Goal: Register for event/course

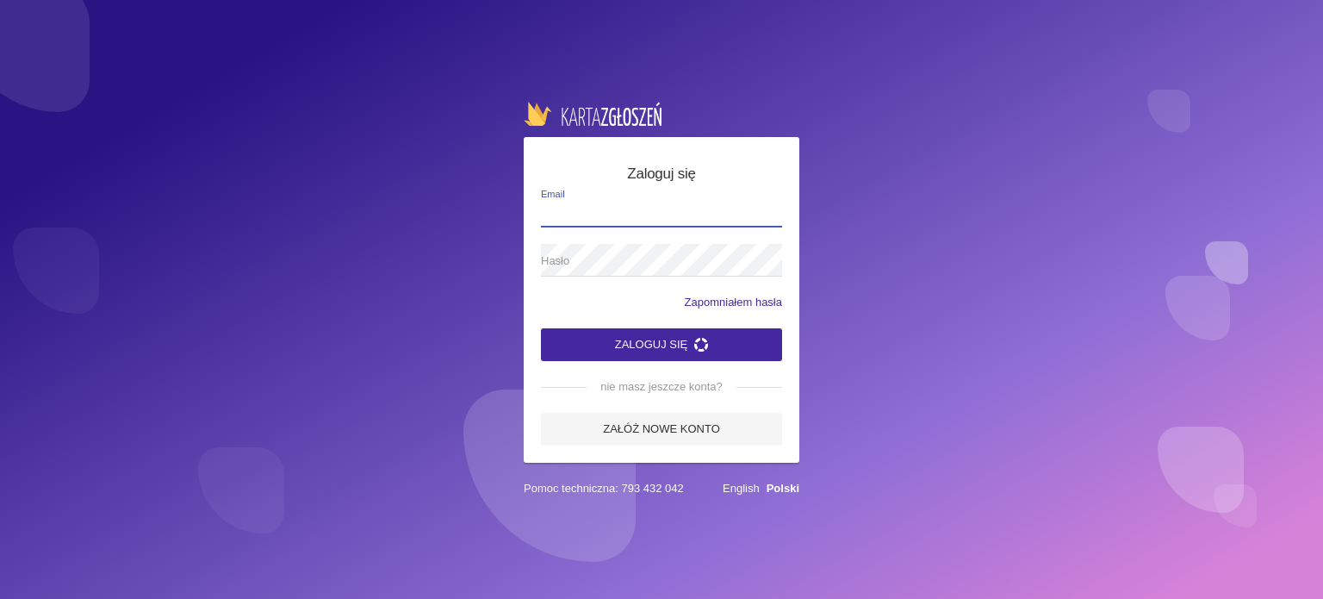
click at [565, 213] on input "Email" at bounding box center [661, 210] width 241 height 33
type input "[EMAIL_ADDRESS][DOMAIN_NAME]"
click at [614, 260] on span "Hasło" at bounding box center [653, 260] width 224 height 17
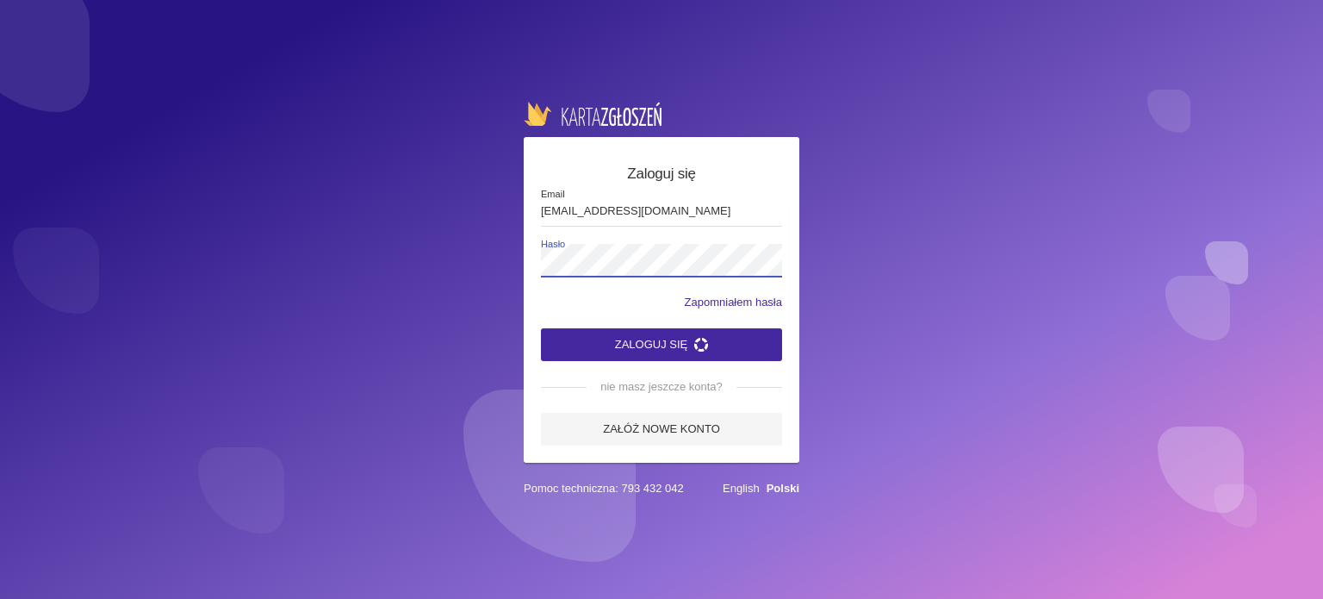
click at [541, 328] on button "Zaloguj się" at bounding box center [661, 344] width 241 height 33
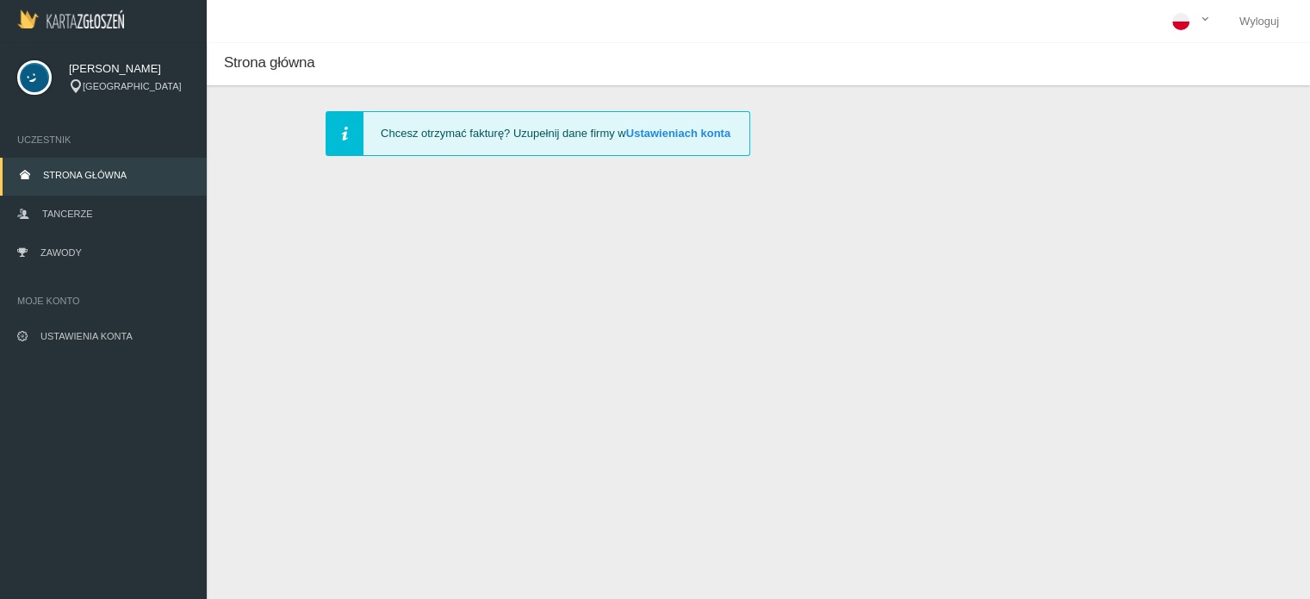
click at [71, 175] on span "Strona główna" at bounding box center [85, 175] width 84 height 10
click at [55, 244] on link "Zawody" at bounding box center [103, 254] width 207 height 38
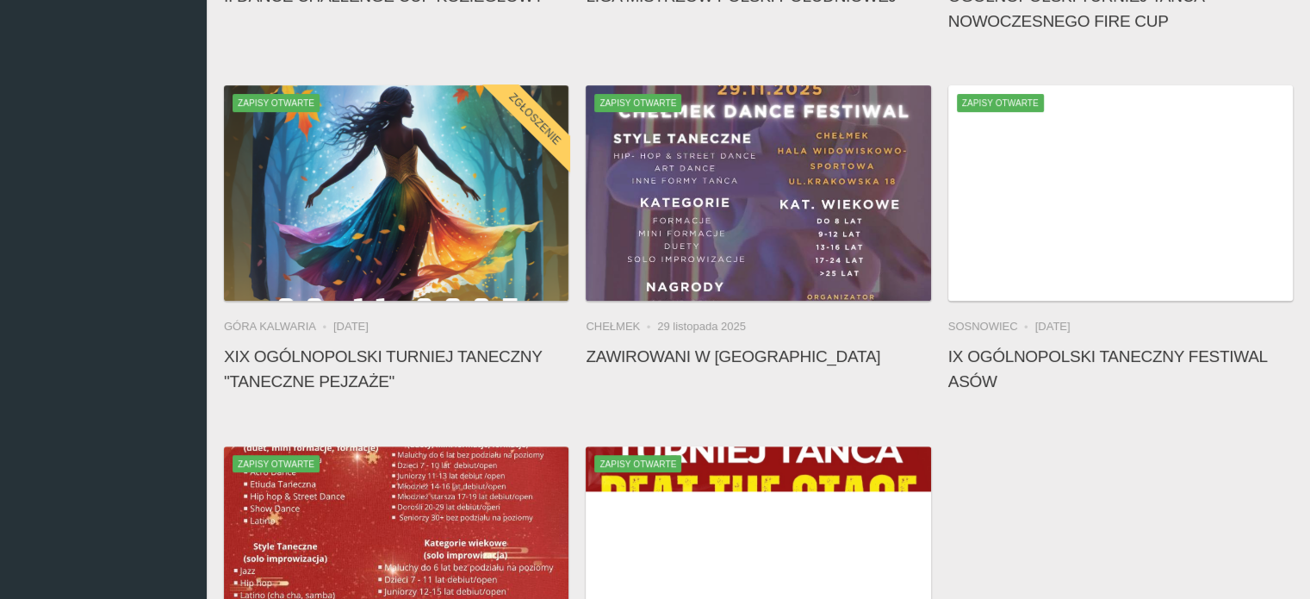
scroll to position [819, 0]
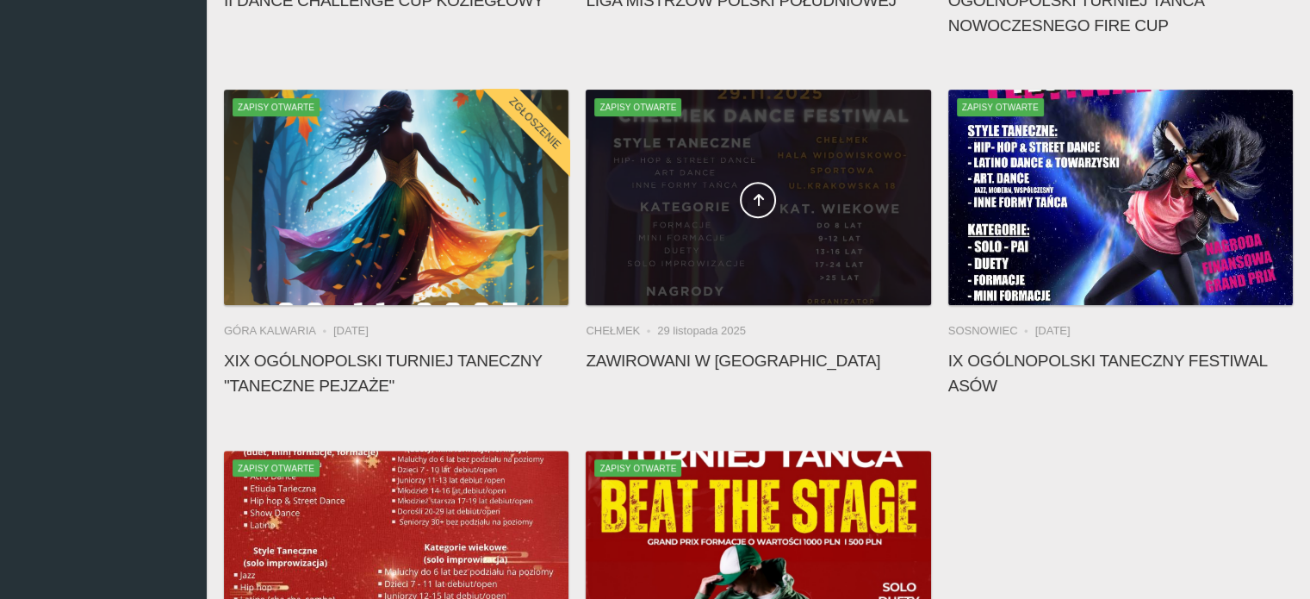
click at [762, 165] on div at bounding box center [758, 197] width 345 height 215
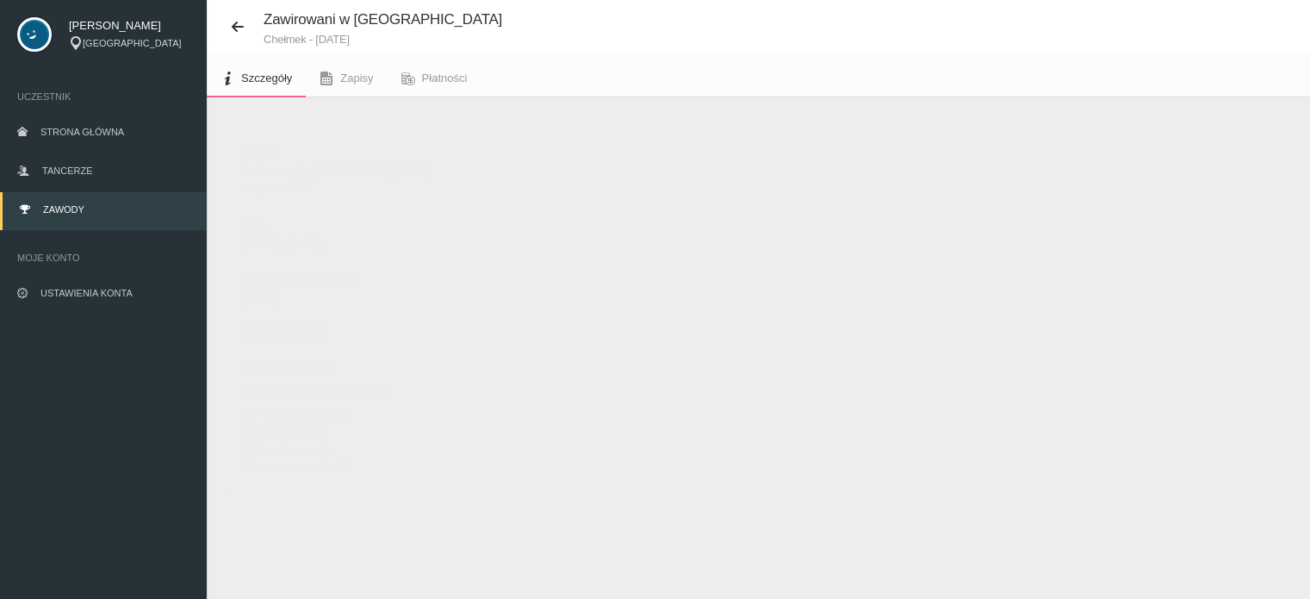
click at [294, 451] on link "Pokaż na mapie" at bounding box center [288, 450] width 94 height 13
click at [55, 213] on span "Zawody" at bounding box center [63, 209] width 41 height 10
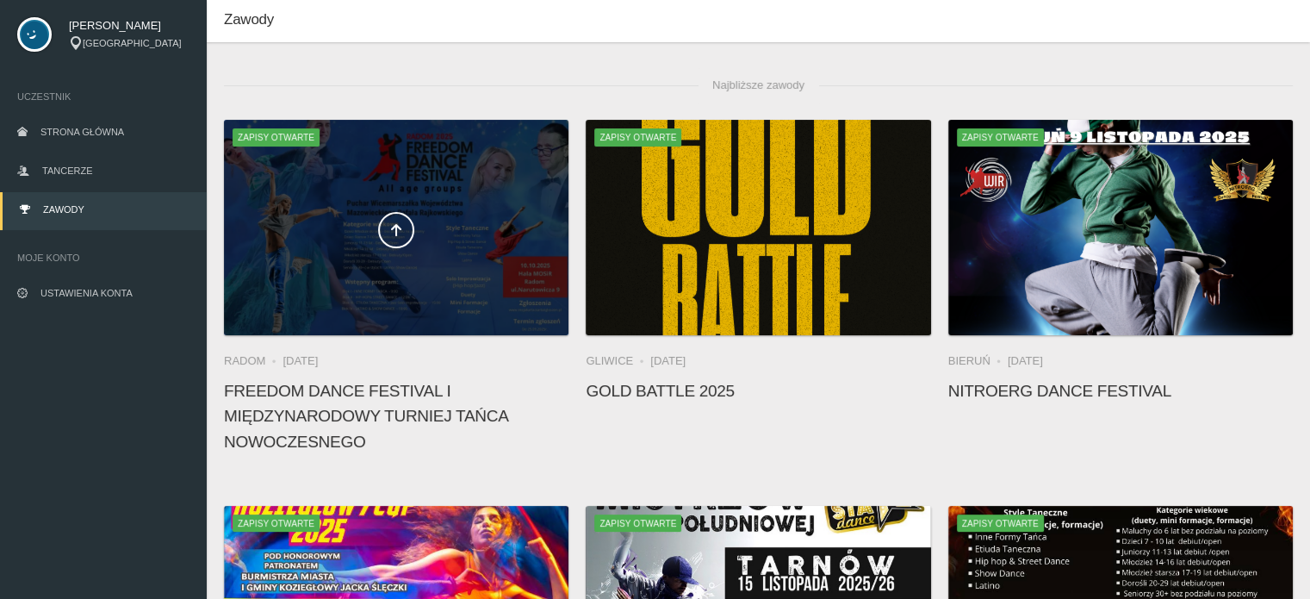
click at [313, 232] on span at bounding box center [396, 230] width 345 height 36
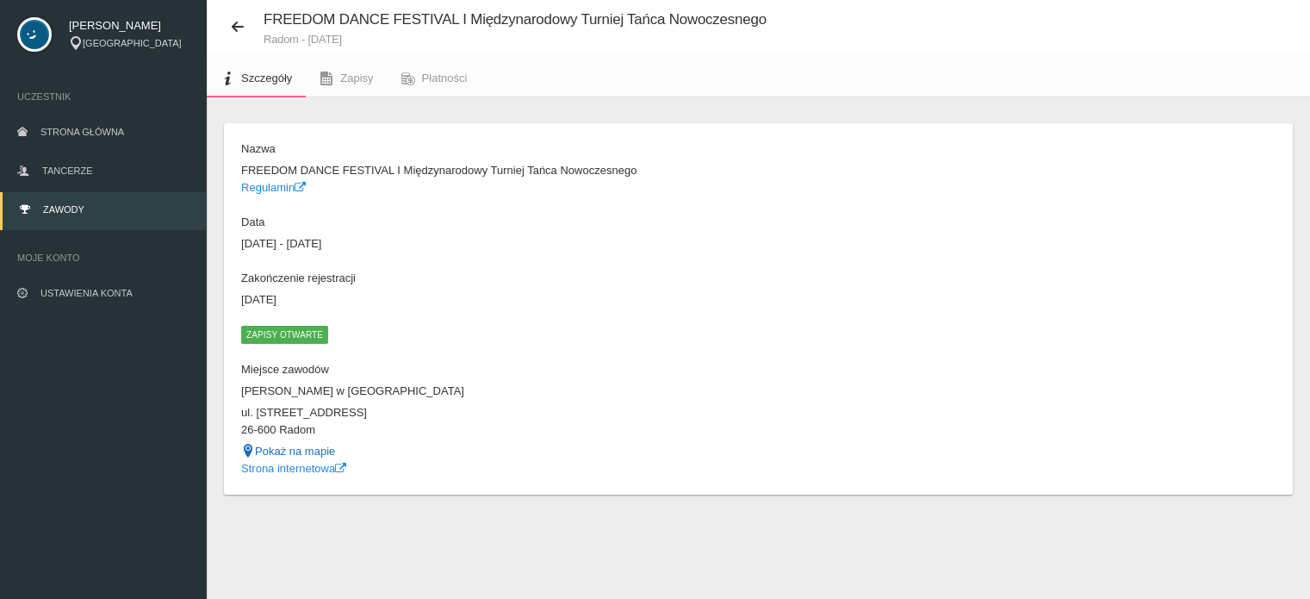
click at [295, 450] on link "Pokaż na mapie" at bounding box center [288, 450] width 94 height 13
click at [306, 452] on link "Pokaż na mapie" at bounding box center [288, 450] width 94 height 13
click at [320, 470] on link "Strona internetowa" at bounding box center [293, 468] width 105 height 13
click at [64, 177] on link "Tancerze" at bounding box center [103, 172] width 207 height 38
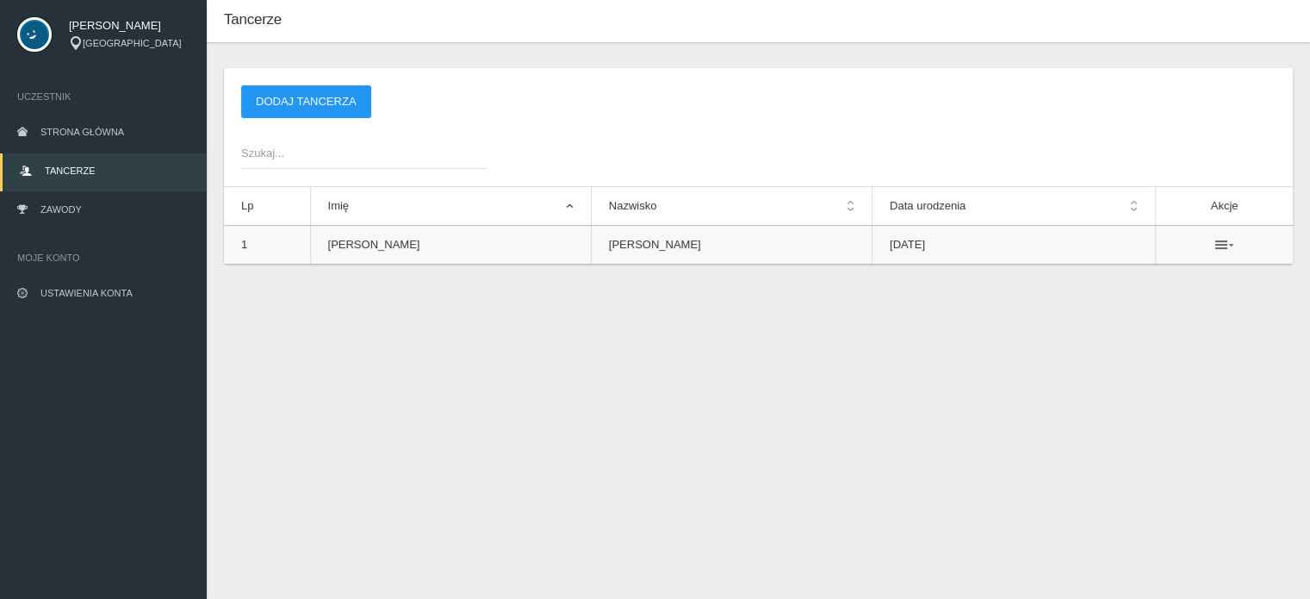
click at [1215, 241] on icon at bounding box center [1224, 245] width 19 height 14
click at [1218, 247] on icon at bounding box center [1224, 245] width 19 height 14
click at [1216, 245] on icon at bounding box center [1224, 245] width 19 height 14
click at [944, 326] on div "Nowy tancerz Imię * Nazwisko * Data urodzenia * Zapisz Anuluj * - pole wymagane…" at bounding box center [758, 187] width 1103 height 290
click at [83, 211] on link "Zawody" at bounding box center [103, 211] width 207 height 38
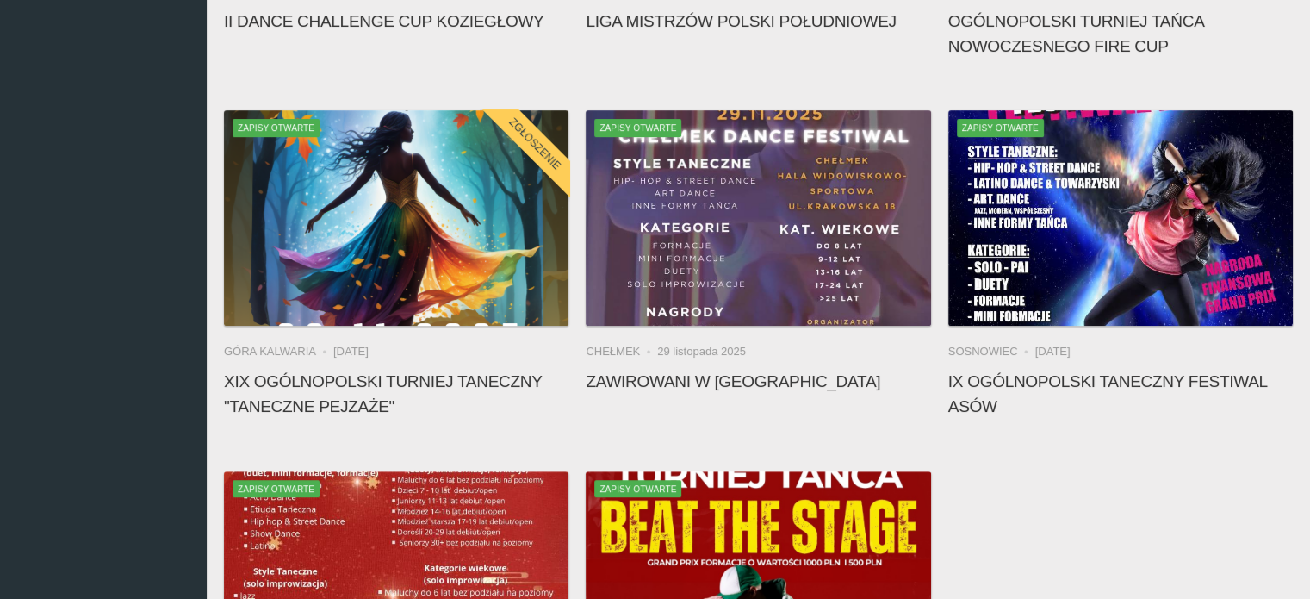
scroll to position [886, 0]
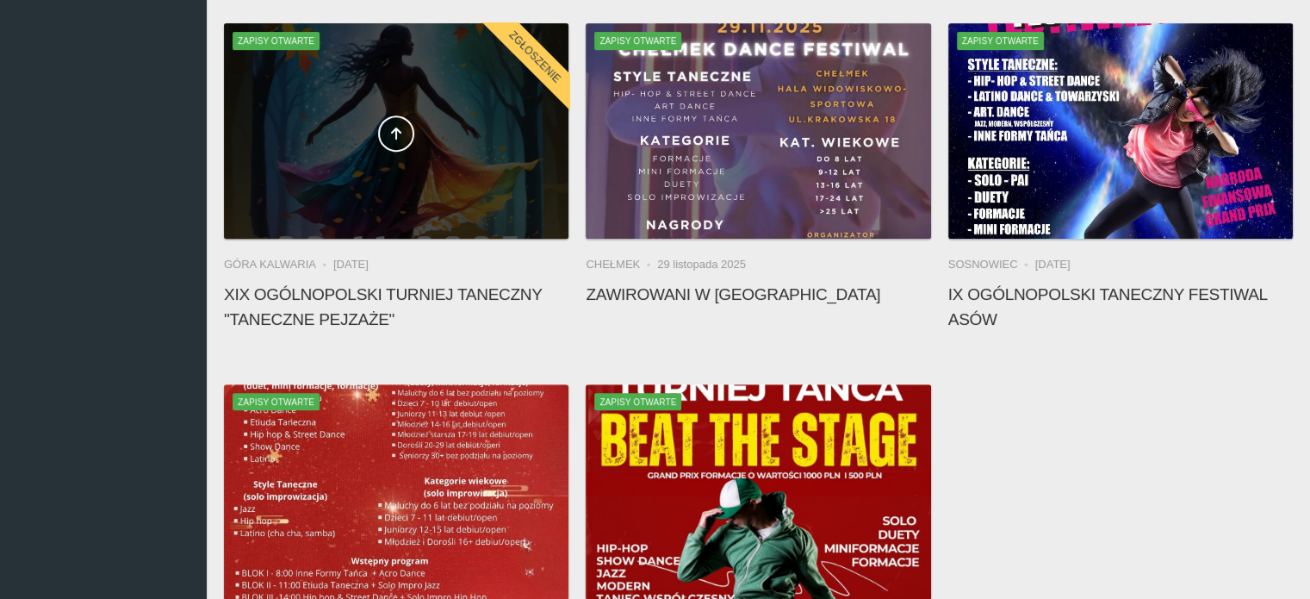
click at [475, 116] on span at bounding box center [396, 133] width 345 height 36
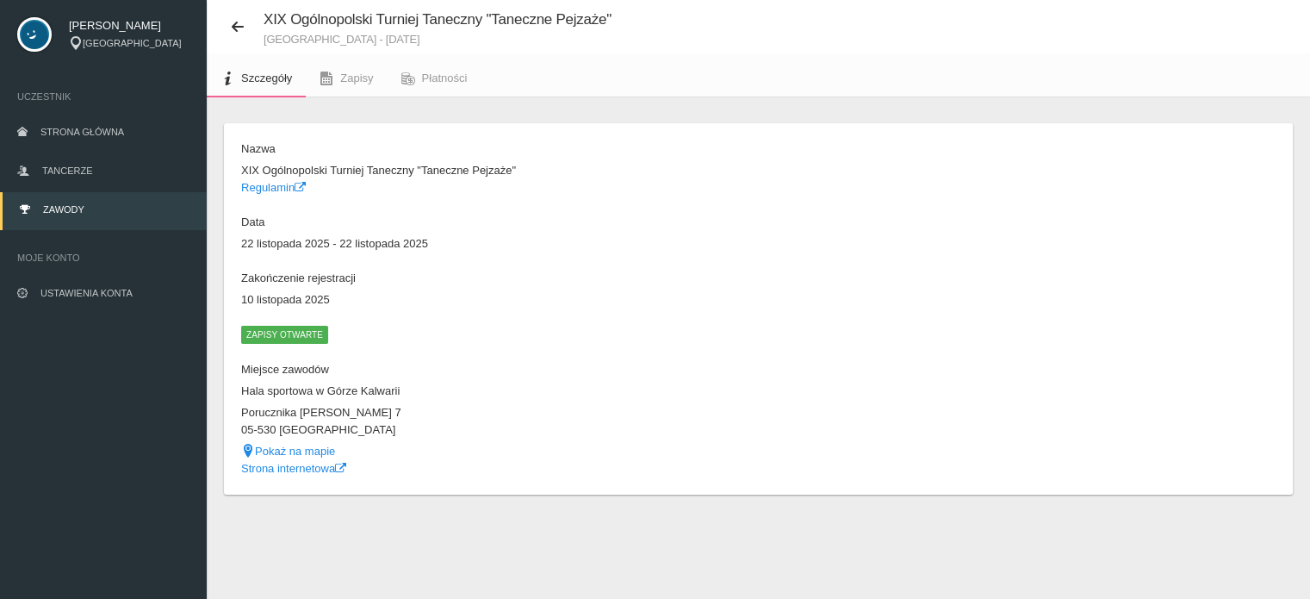
click at [301, 334] on span "Zapisy otwarte" at bounding box center [284, 334] width 87 height 17
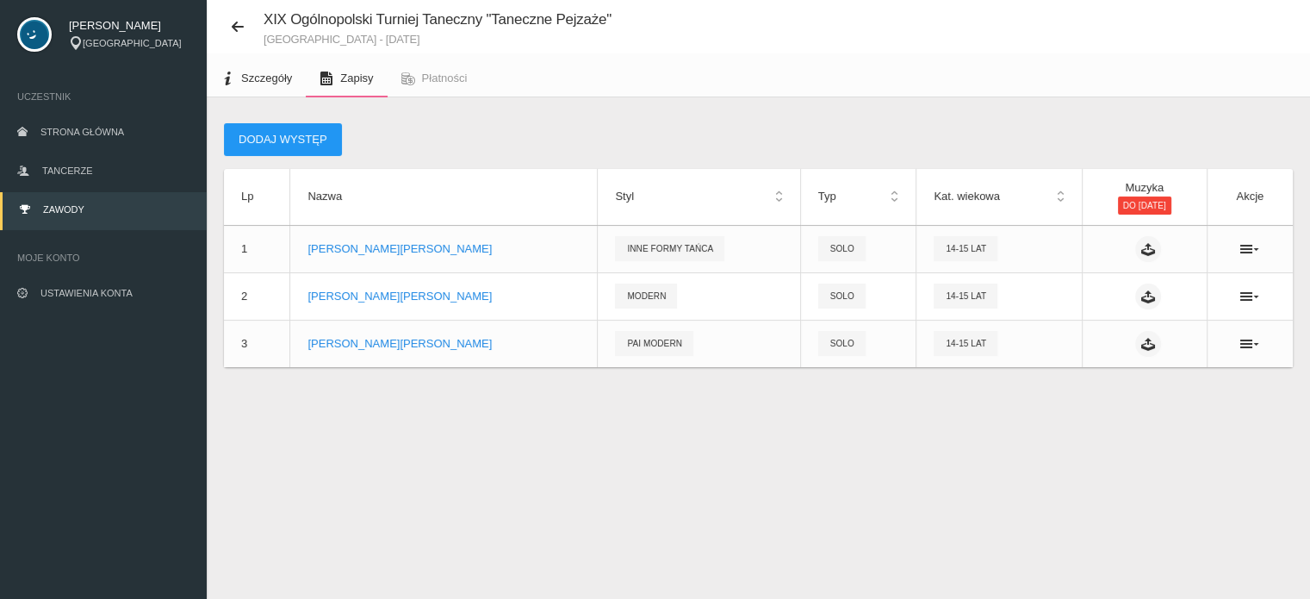
click at [242, 81] on span "Szczegóły" at bounding box center [266, 77] width 51 height 13
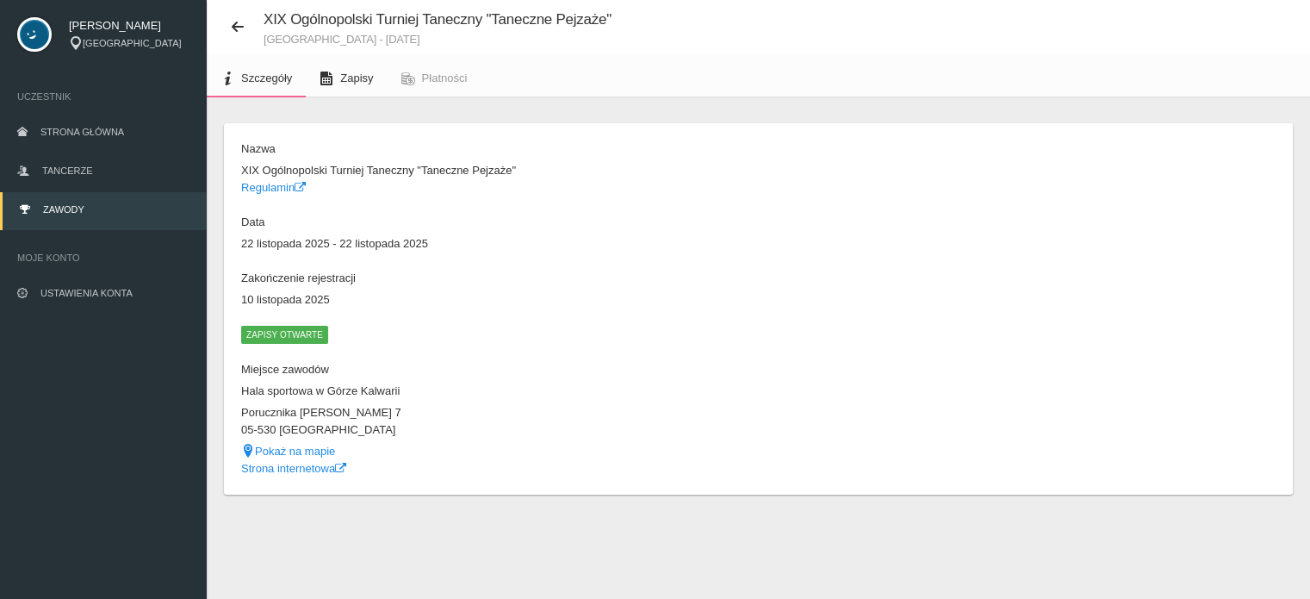
click at [362, 82] on span "Zapisy" at bounding box center [356, 77] width 33 height 13
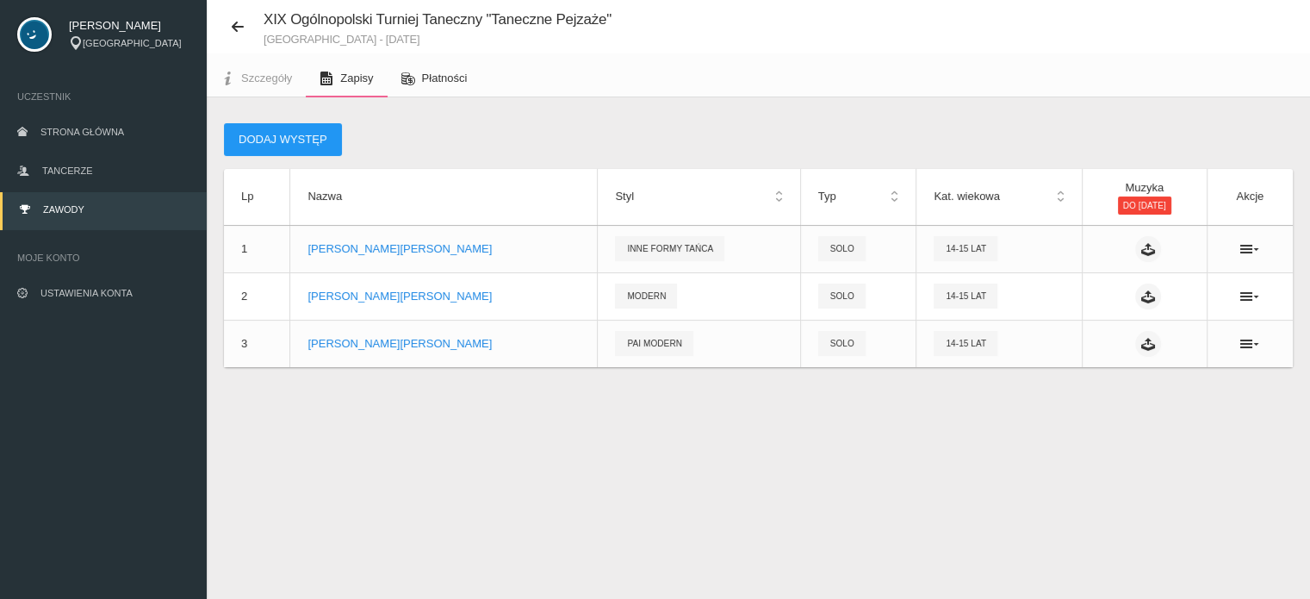
click at [441, 75] on span "Płatności" at bounding box center [445, 77] width 46 height 13
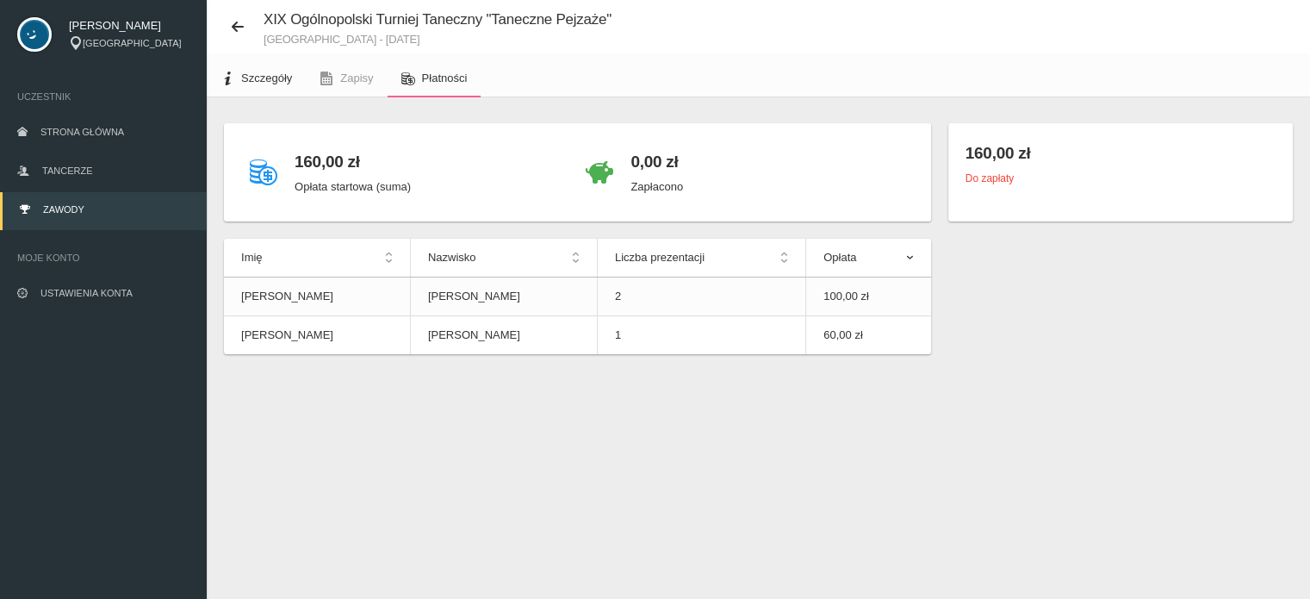
click at [251, 75] on span "Szczegóły" at bounding box center [266, 77] width 51 height 13
